Goal: Task Accomplishment & Management: Manage account settings

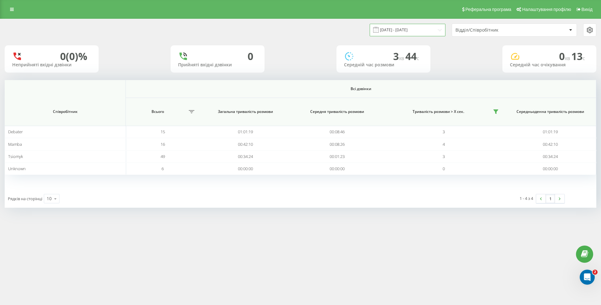
click at [424, 28] on input "[DATE] - [DATE]" at bounding box center [408, 30] width 76 height 12
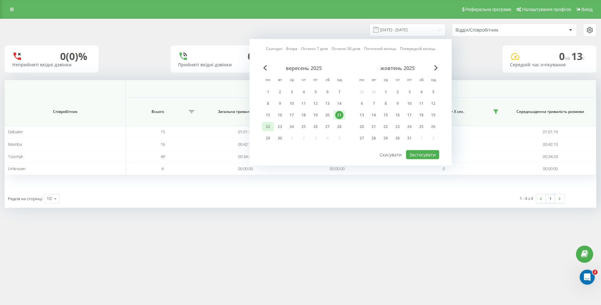
click at [270, 124] on div "22" at bounding box center [268, 127] width 8 height 8
click at [422, 152] on button "Застосувати" at bounding box center [422, 154] width 33 height 9
type input "[DATE] - [DATE]"
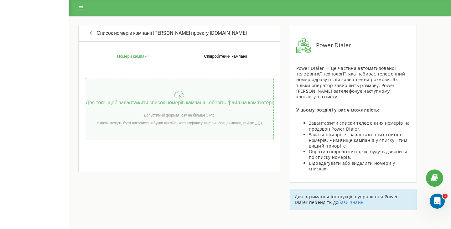
click at [195, 116] on div "Для того, щоб завантажити список номерів кампанії - оберіть файл на компʼютері …" at bounding box center [179, 109] width 189 height 62
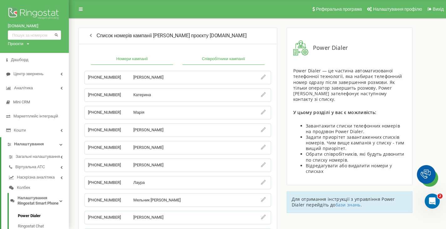
click at [247, 55] on button "Співробітники кампанії" at bounding box center [224, 59] width 82 height 11
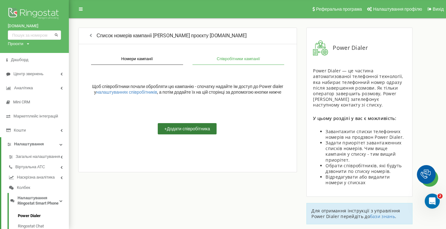
click at [184, 134] on button "+ Додати співробітника" at bounding box center [187, 128] width 59 height 11
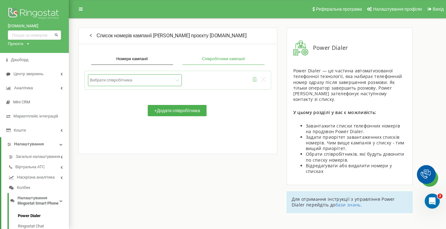
click at [146, 80] on div at bounding box center [131, 79] width 83 height 5
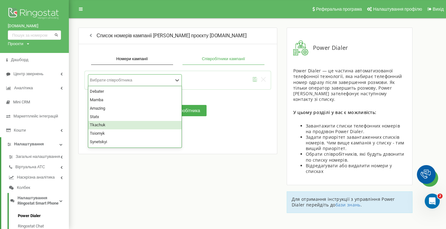
click at [114, 125] on div "Tkachuk" at bounding box center [134, 125] width 93 height 8
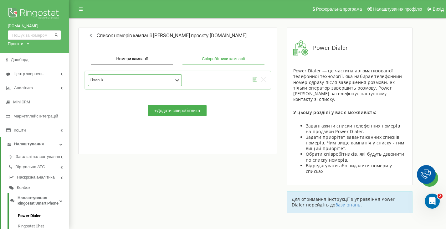
click at [253, 79] on icon "submit" at bounding box center [255, 79] width 5 height 5
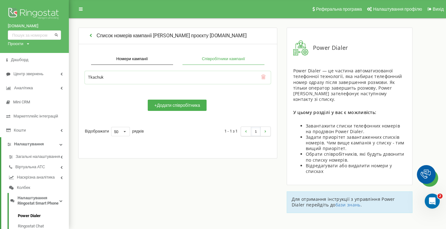
click at [91, 37] on icon "button" at bounding box center [91, 35] width 6 height 5
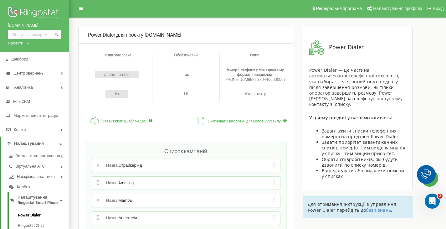
scroll to position [157, 0]
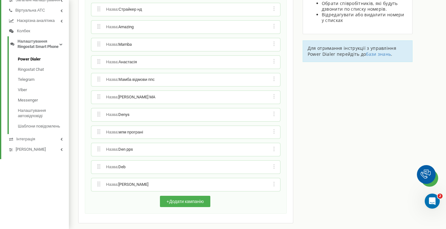
click at [274, 115] on icon at bounding box center [274, 114] width 1 height 5
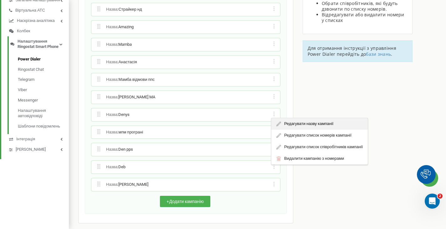
click at [299, 121] on div "Редагувати назву кампанії" at bounding box center [320, 124] width 96 height 12
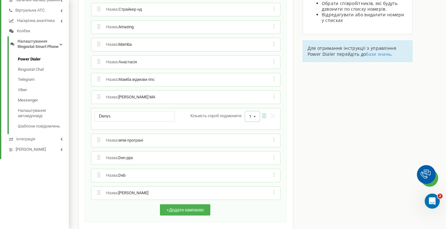
click at [253, 114] on icon at bounding box center [255, 116] width 8 height 11
click at [251, 148] on span "3" at bounding box center [251, 150] width 3 height 5
click at [263, 116] on icon "submit" at bounding box center [264, 115] width 5 height 5
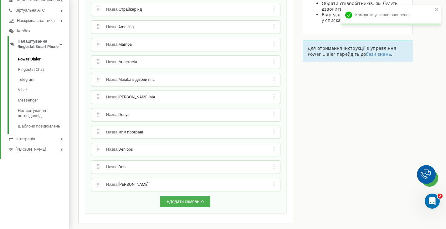
click at [273, 114] on icon at bounding box center [274, 114] width 2 height 5
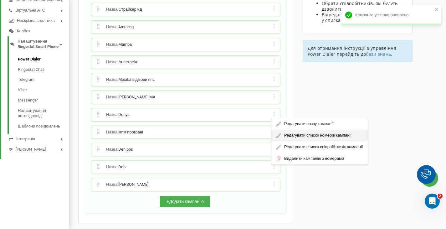
click at [297, 134] on div "Редагувати список номерів кампанії" at bounding box center [320, 136] width 96 height 12
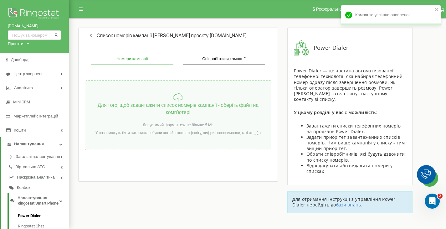
click at [147, 108] on p "Для того, щоб завантажити список номерів кампанії - оберіть файл на компʼютері" at bounding box center [178, 109] width 186 height 14
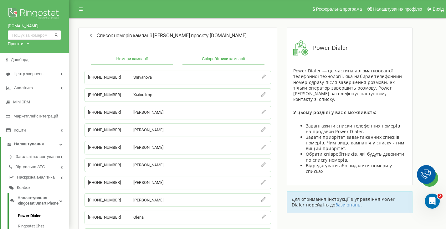
click at [235, 60] on button "Співробітники кампанії" at bounding box center [224, 59] width 82 height 11
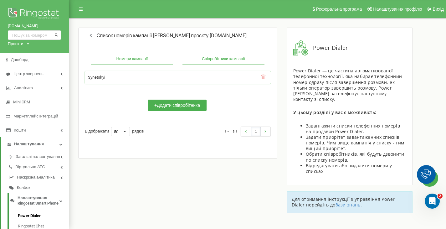
click at [133, 60] on button "Номери кампанії" at bounding box center [132, 59] width 82 height 11
